Goal: Check status

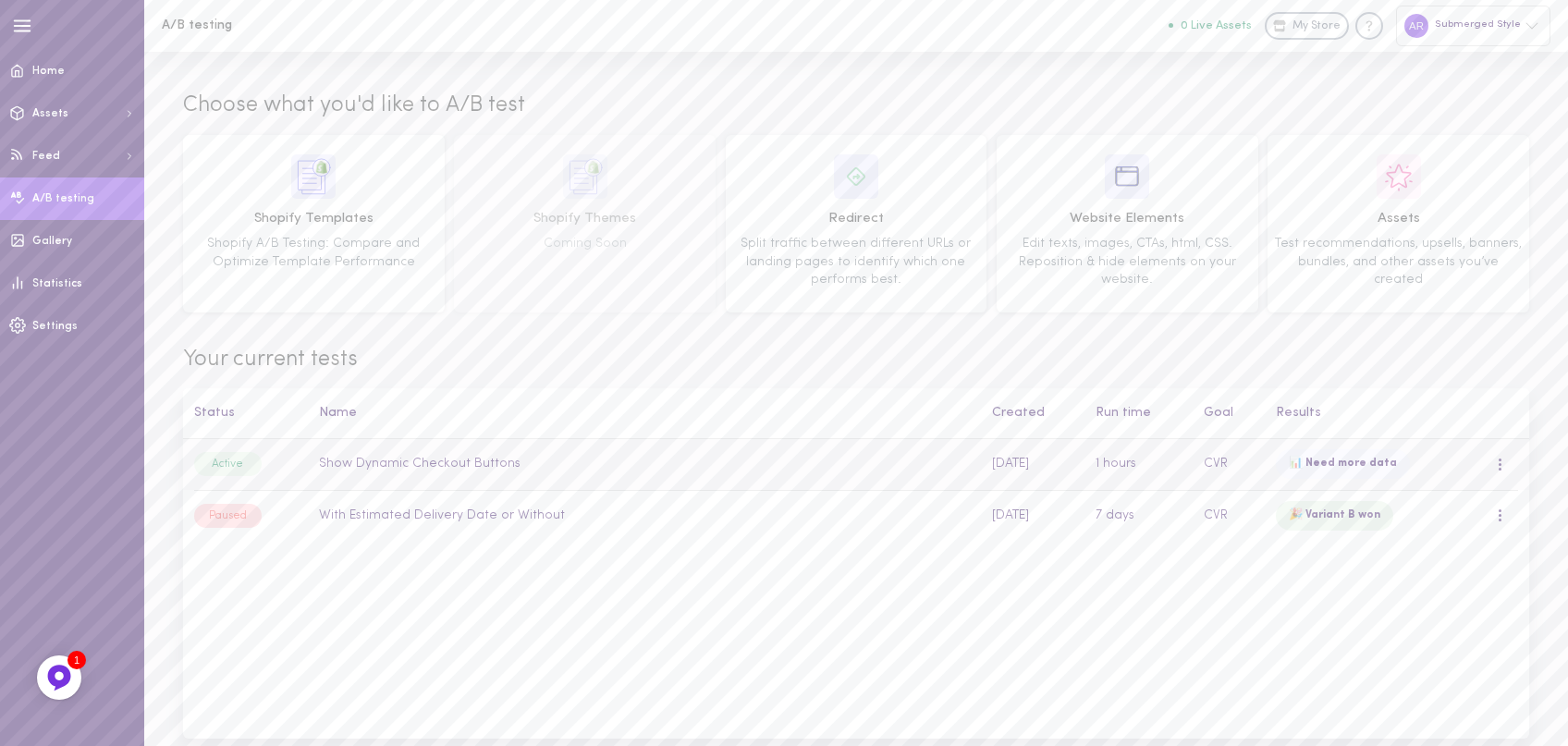
click at [536, 460] on td "Show Dynamic Checkout Buttons" at bounding box center [643, 464] width 673 height 51
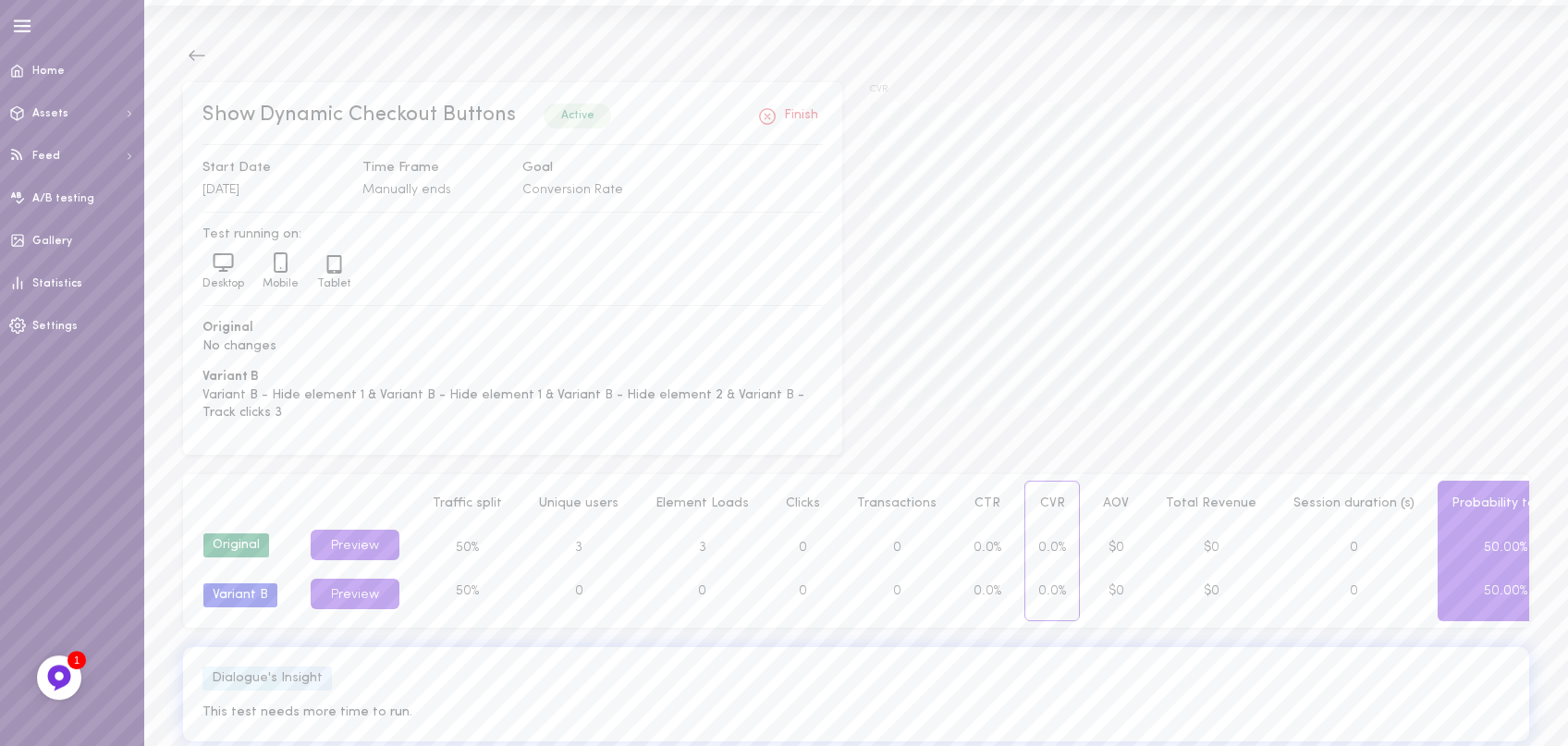
scroll to position [78, 0]
